Goal: Task Accomplishment & Management: Complete application form

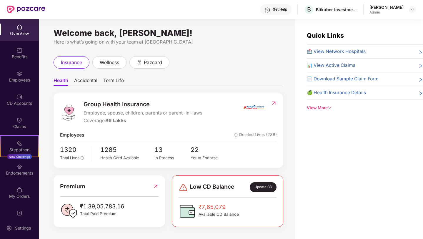
scroll to position [19, 0]
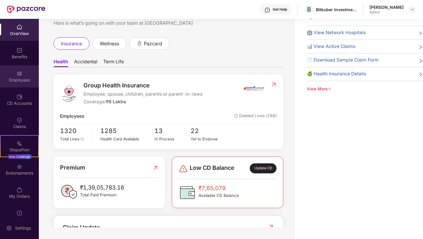
click at [20, 81] on div "Employees" at bounding box center [19, 80] width 39 height 6
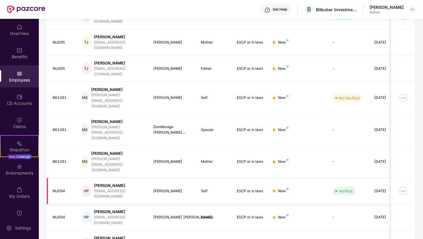
scroll to position [0, 0]
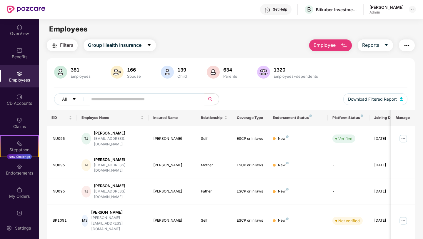
click at [323, 43] on span "Employee" at bounding box center [325, 44] width 22 height 7
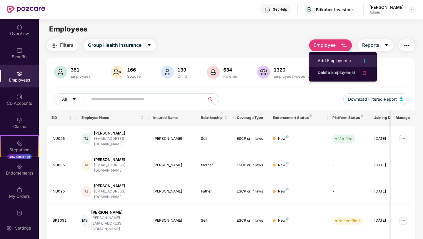
click at [333, 56] on li "Add Employee(s)" at bounding box center [343, 61] width 68 height 12
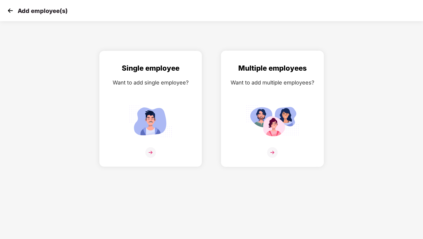
click at [272, 149] on img at bounding box center [272, 152] width 11 height 11
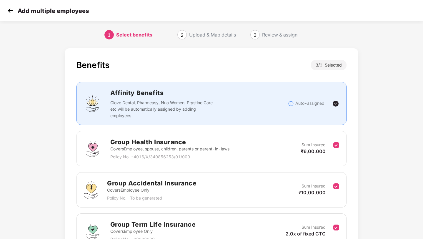
scroll to position [61, 0]
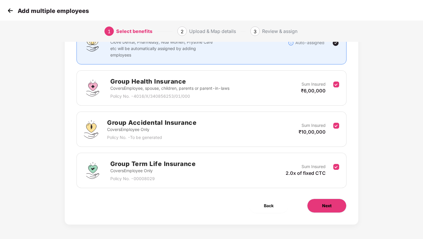
click at [327, 208] on span "Next" at bounding box center [326, 205] width 9 height 6
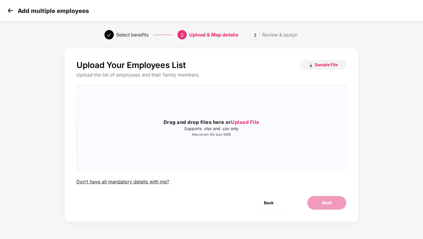
scroll to position [0, 0]
click at [323, 69] on button "Sample File" at bounding box center [323, 64] width 47 height 9
click at [248, 122] on span "Upload File" at bounding box center [245, 122] width 29 height 6
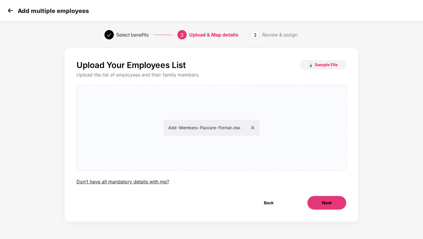
click at [321, 199] on button "Next" at bounding box center [326, 203] width 39 height 14
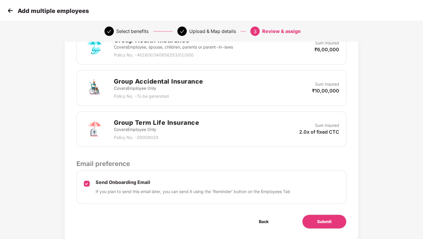
scroll to position [178, 0]
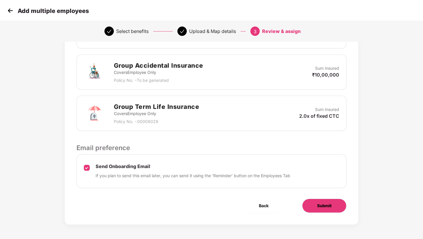
click at [322, 204] on span "Submit" at bounding box center [324, 205] width 14 height 6
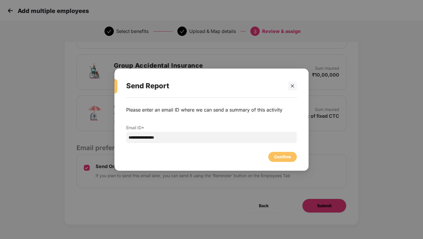
scroll to position [0, 0]
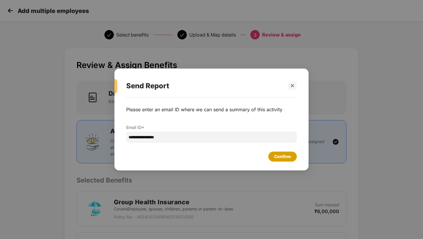
click at [274, 157] on div "Confirm" at bounding box center [282, 157] width 29 height 10
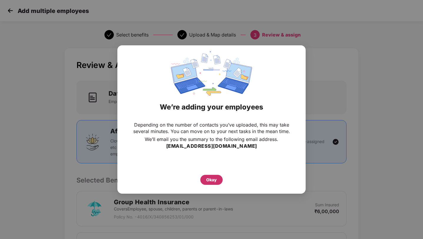
click at [210, 181] on div "Okay" at bounding box center [211, 180] width 11 height 6
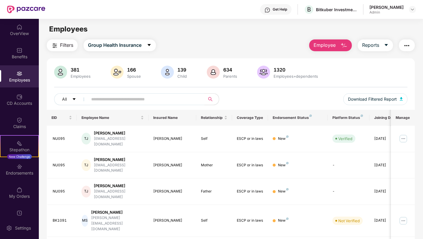
click at [277, 56] on div "Filters Group Health Insurance Employee Reports 381 Employees 166 Spouse 139 Ch…" at bounding box center [231, 233] width 368 height 388
